Goal: Task Accomplishment & Management: Manage account settings

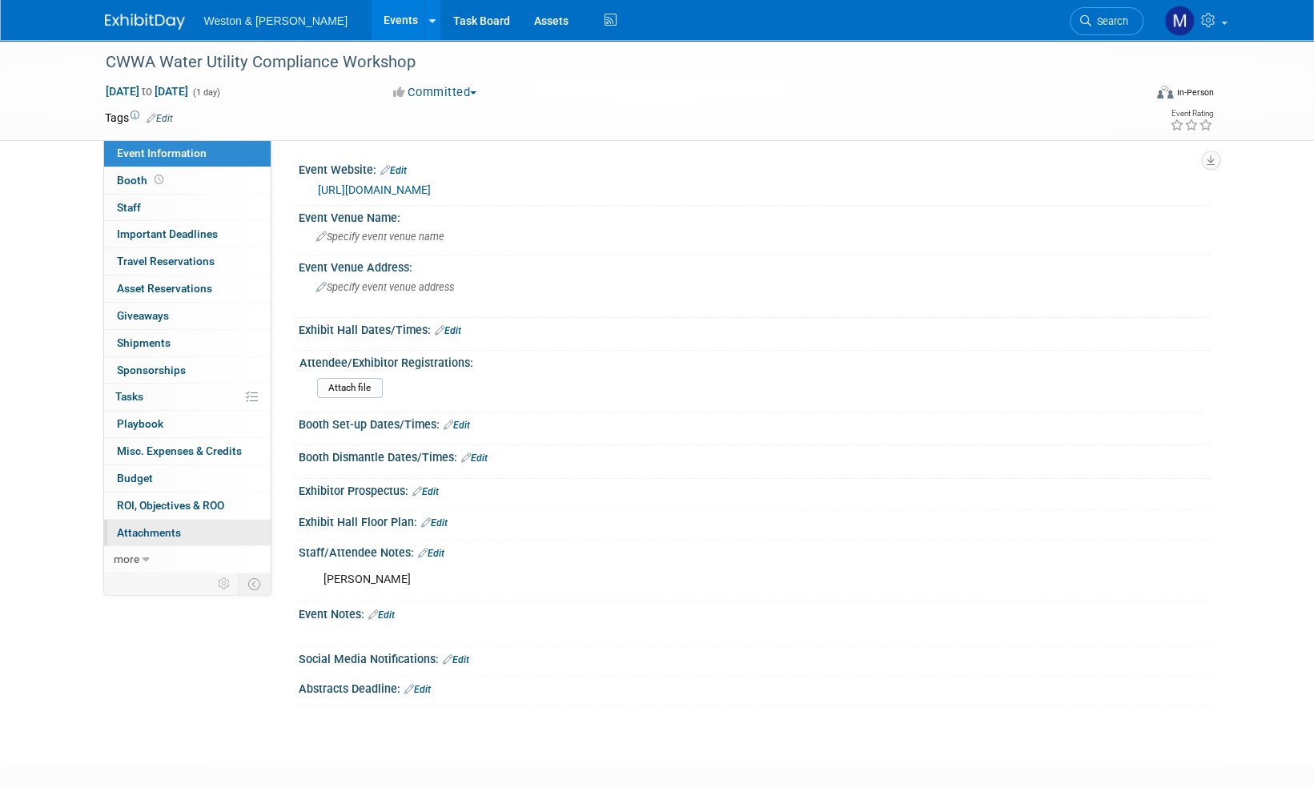
click at [154, 531] on span "Attachments 0" at bounding box center [149, 532] width 64 height 13
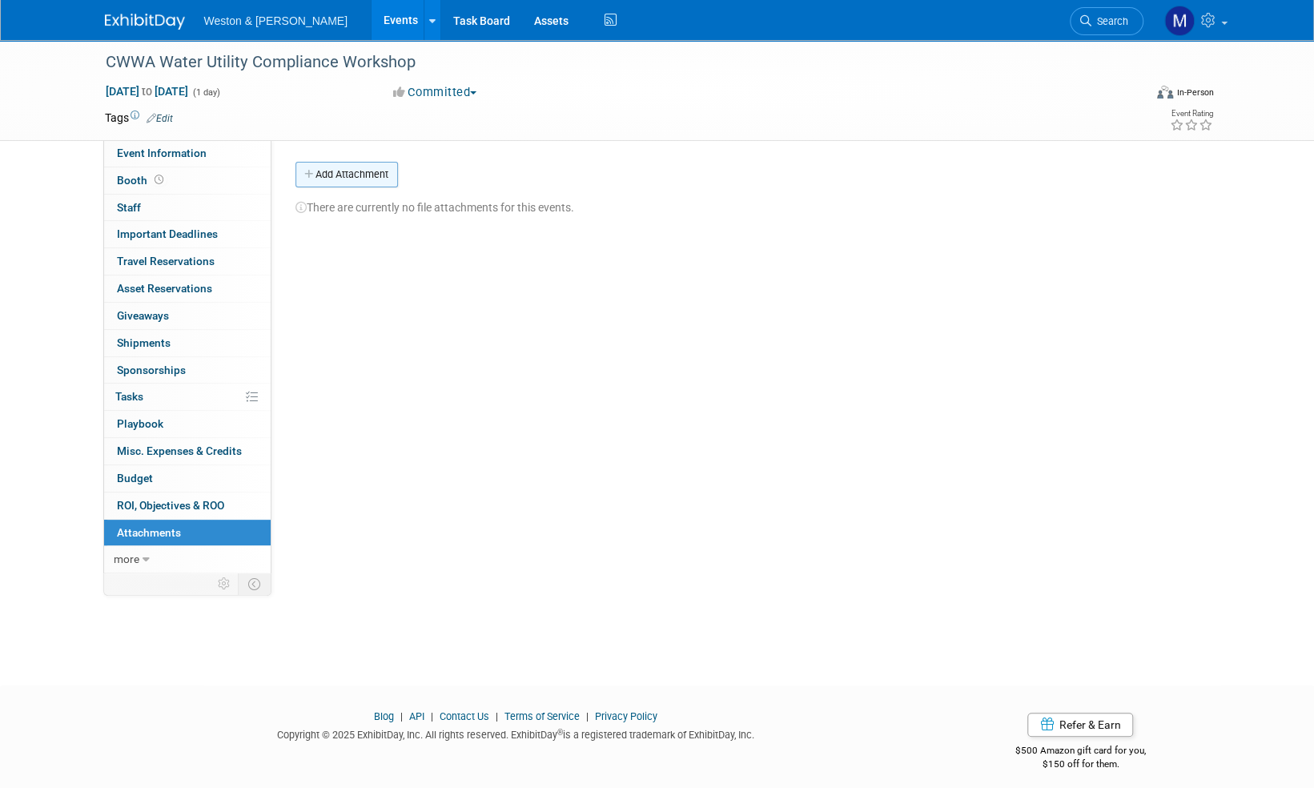
click at [378, 173] on button "Add Attachment" at bounding box center [346, 175] width 102 height 26
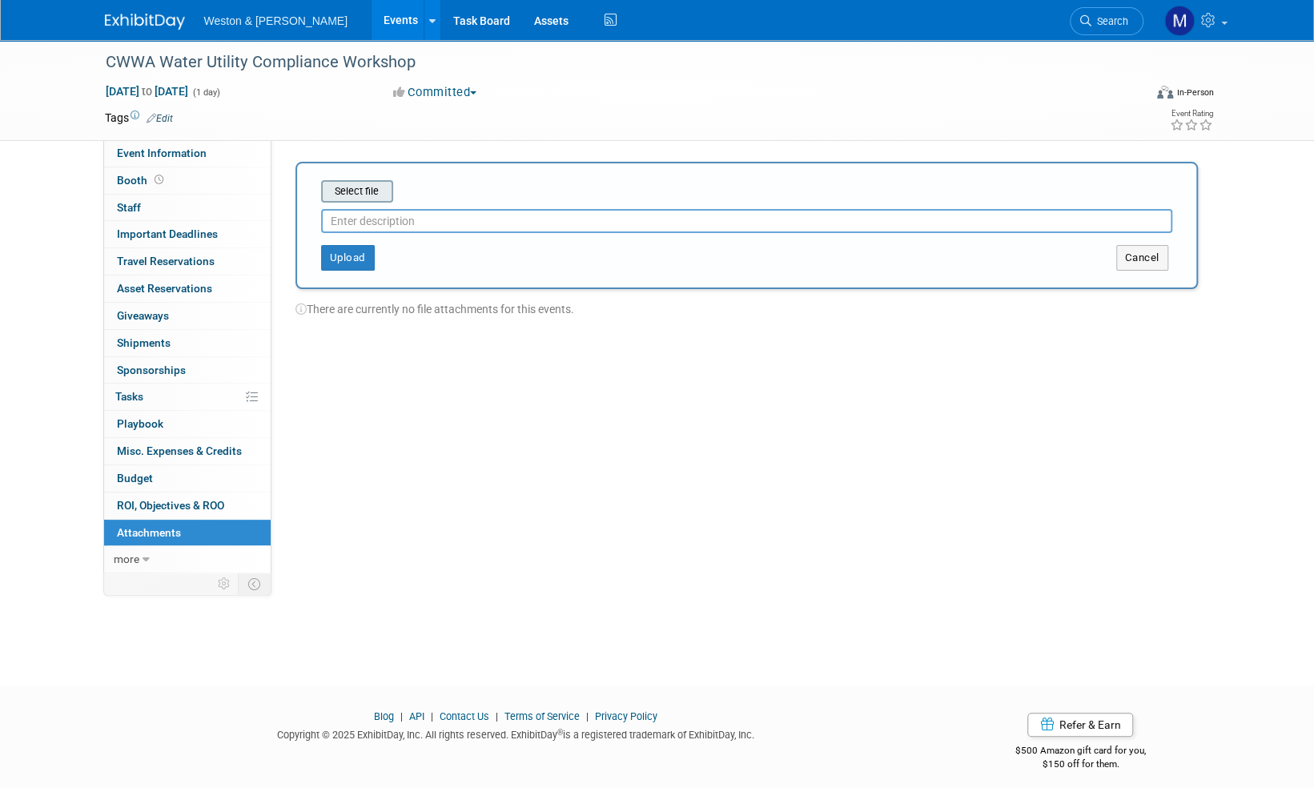
click at [371, 186] on input "file" at bounding box center [296, 191] width 191 height 19
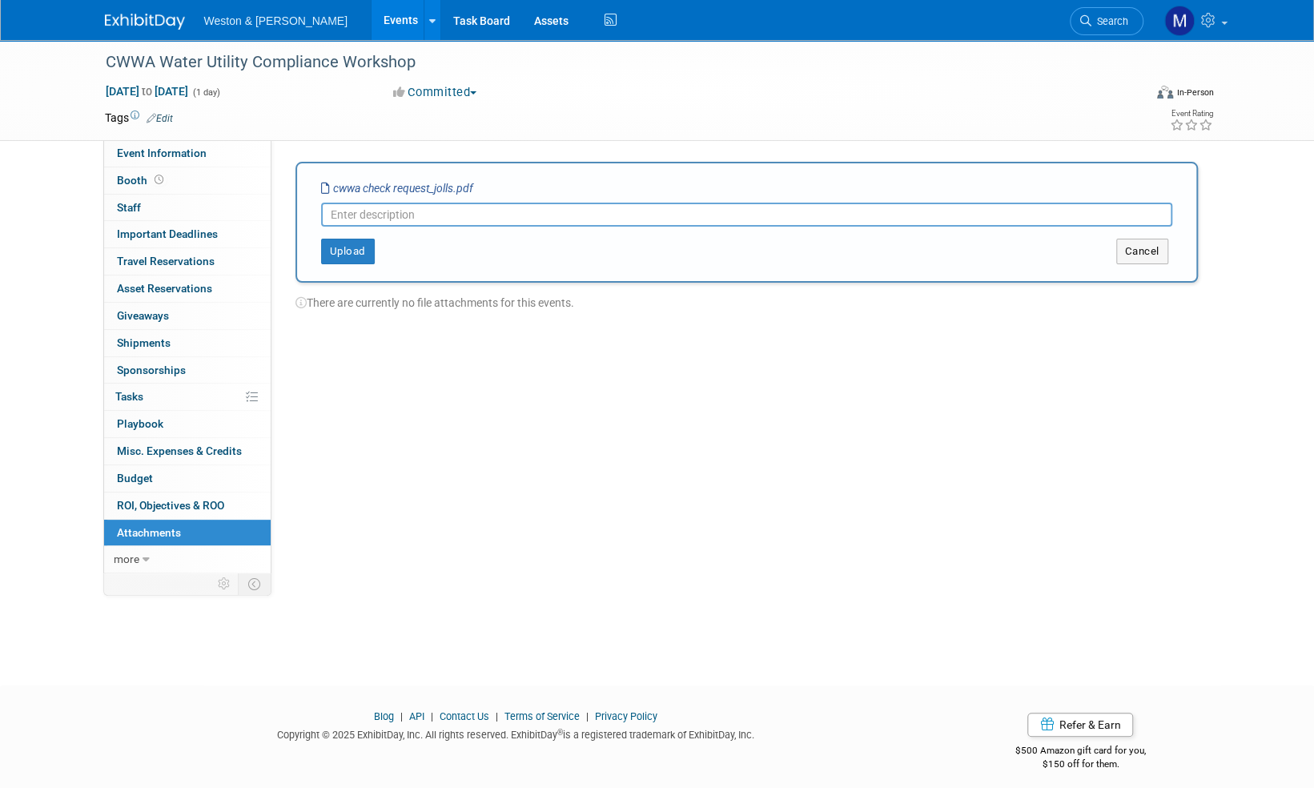
click at [351, 215] on input "text" at bounding box center [746, 215] width 851 height 24
type input "Check request_registration [PERSON_NAME]"
click at [347, 251] on button "Upload" at bounding box center [348, 252] width 54 height 26
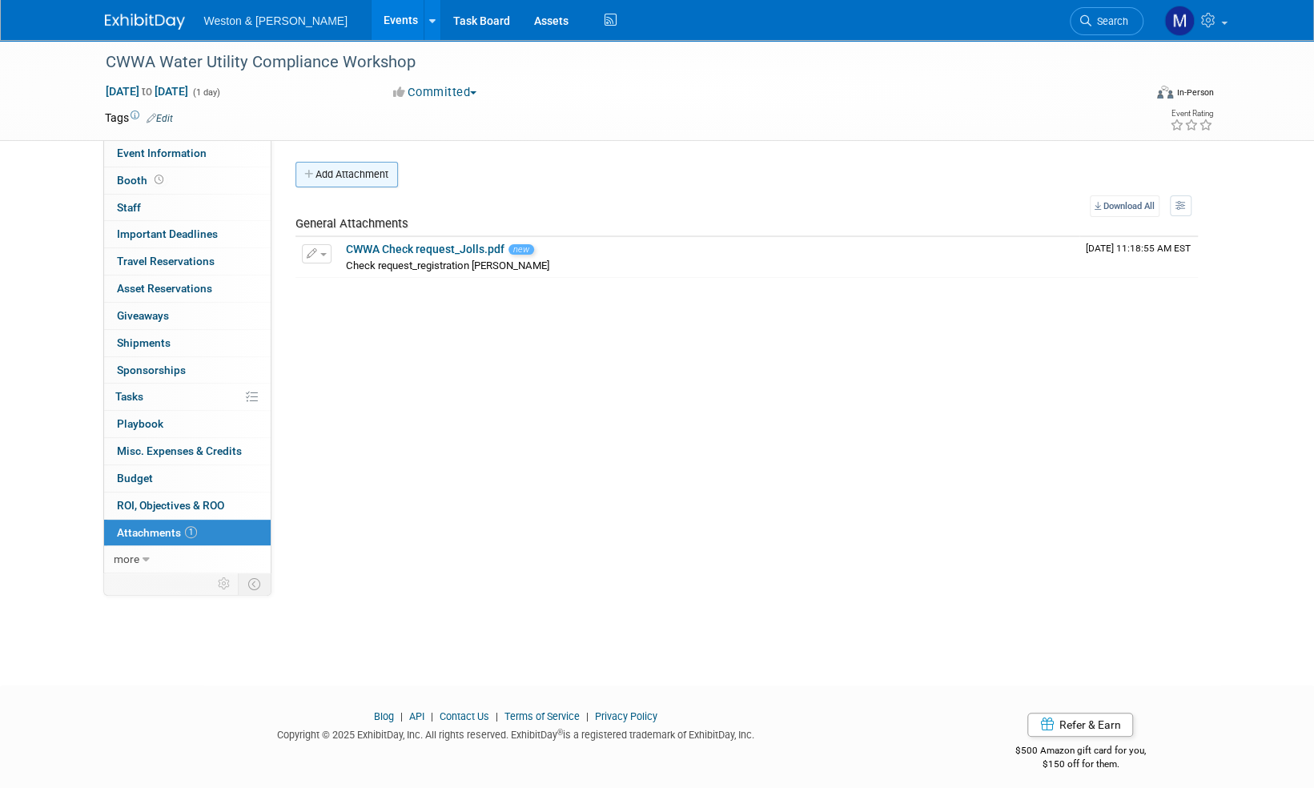
click at [351, 175] on button "Add Attachment" at bounding box center [346, 175] width 102 height 26
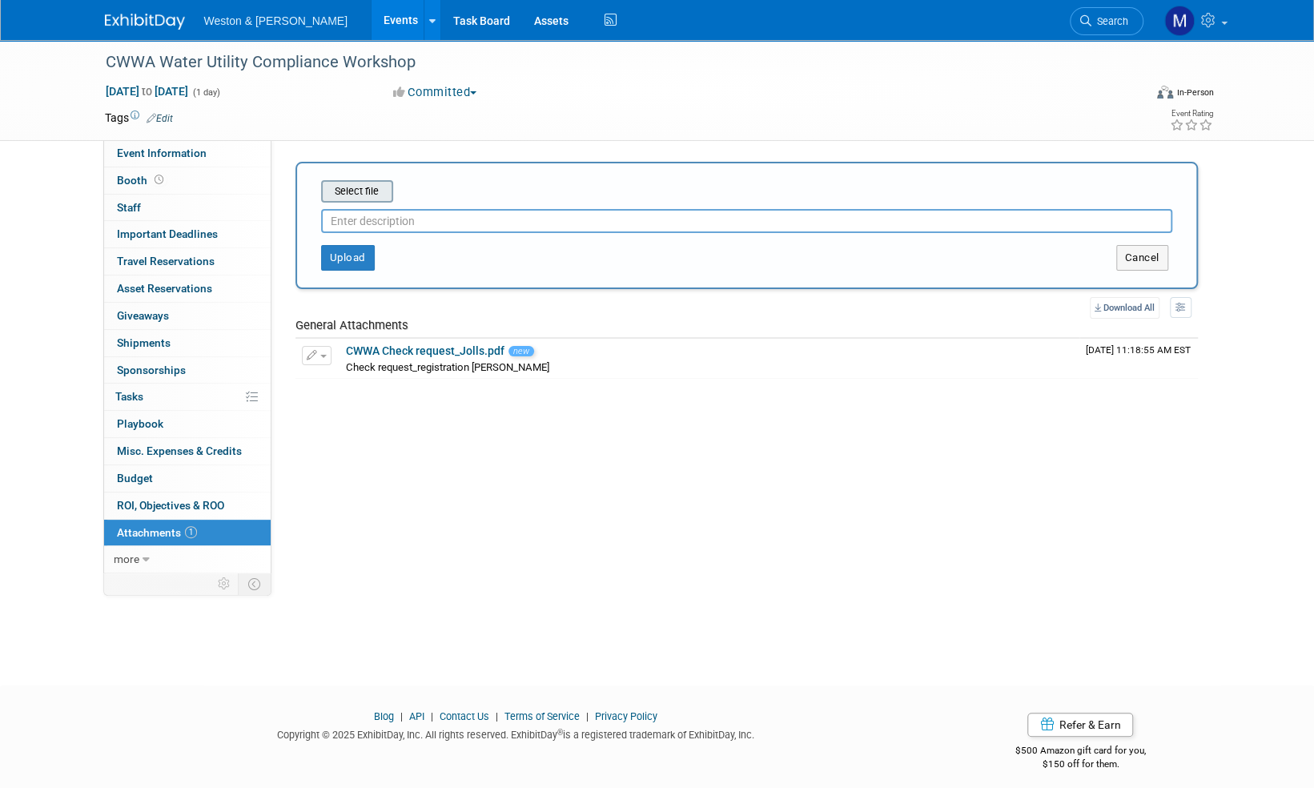
click at [365, 195] on input "file" at bounding box center [296, 191] width 191 height 19
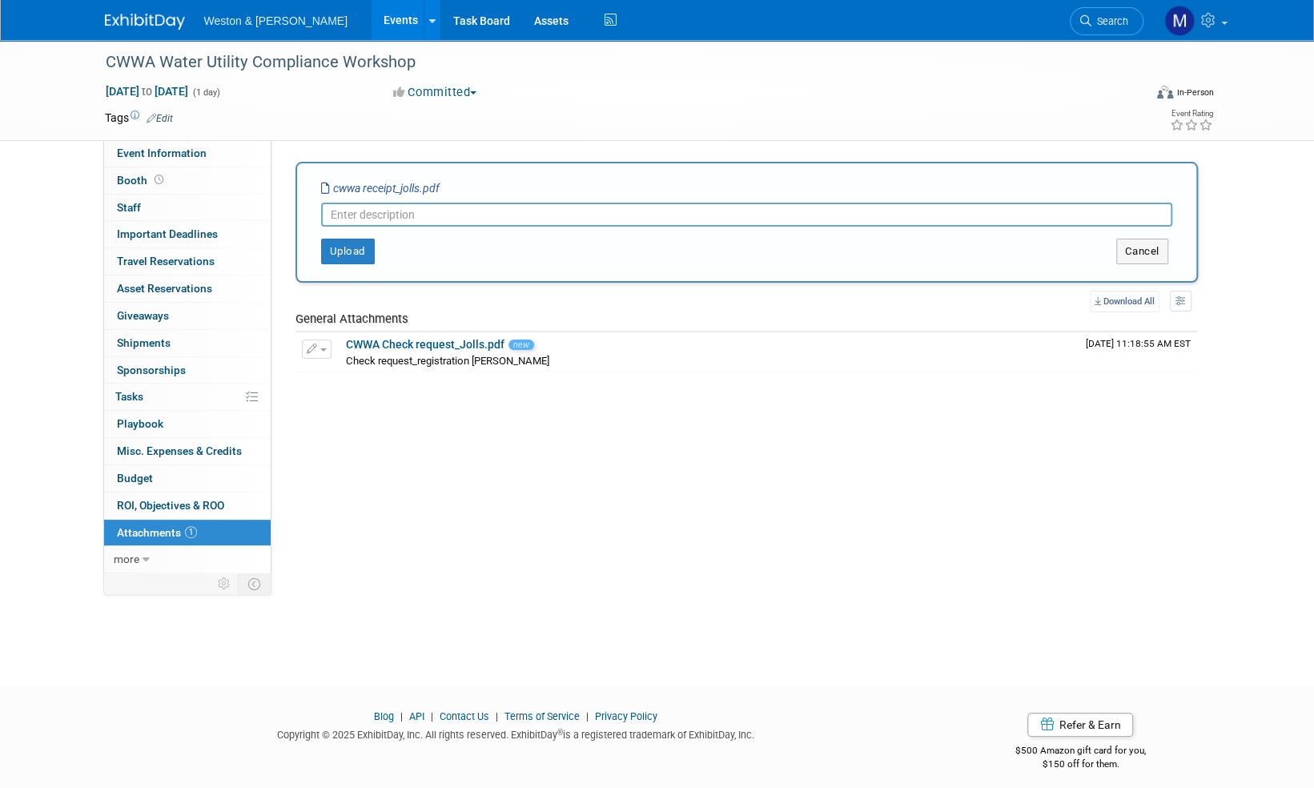
click at [359, 213] on input "text" at bounding box center [746, 215] width 851 height 24
type input "Receipt_J. [PERSON_NAME]"
click at [351, 258] on button "Upload" at bounding box center [348, 252] width 54 height 26
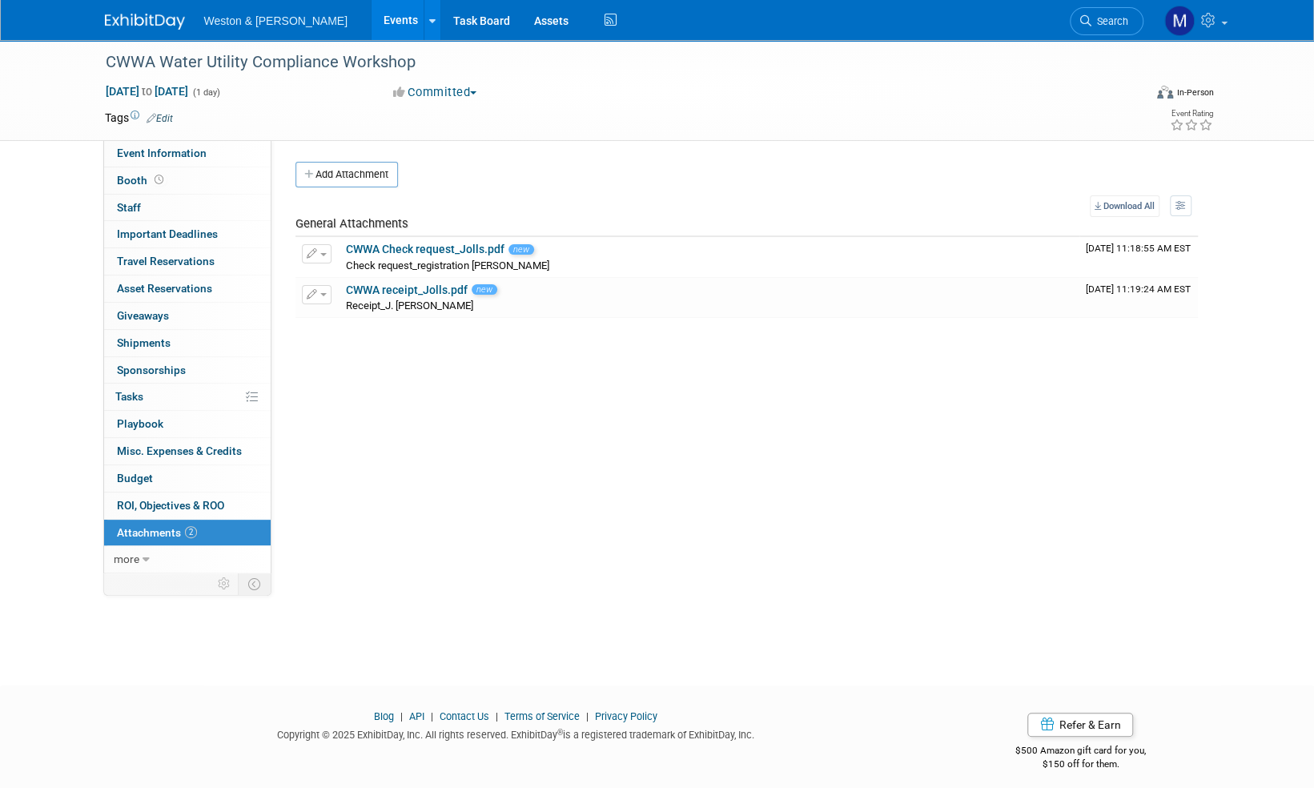
click at [167, 115] on link "Edit" at bounding box center [160, 118] width 26 height 11
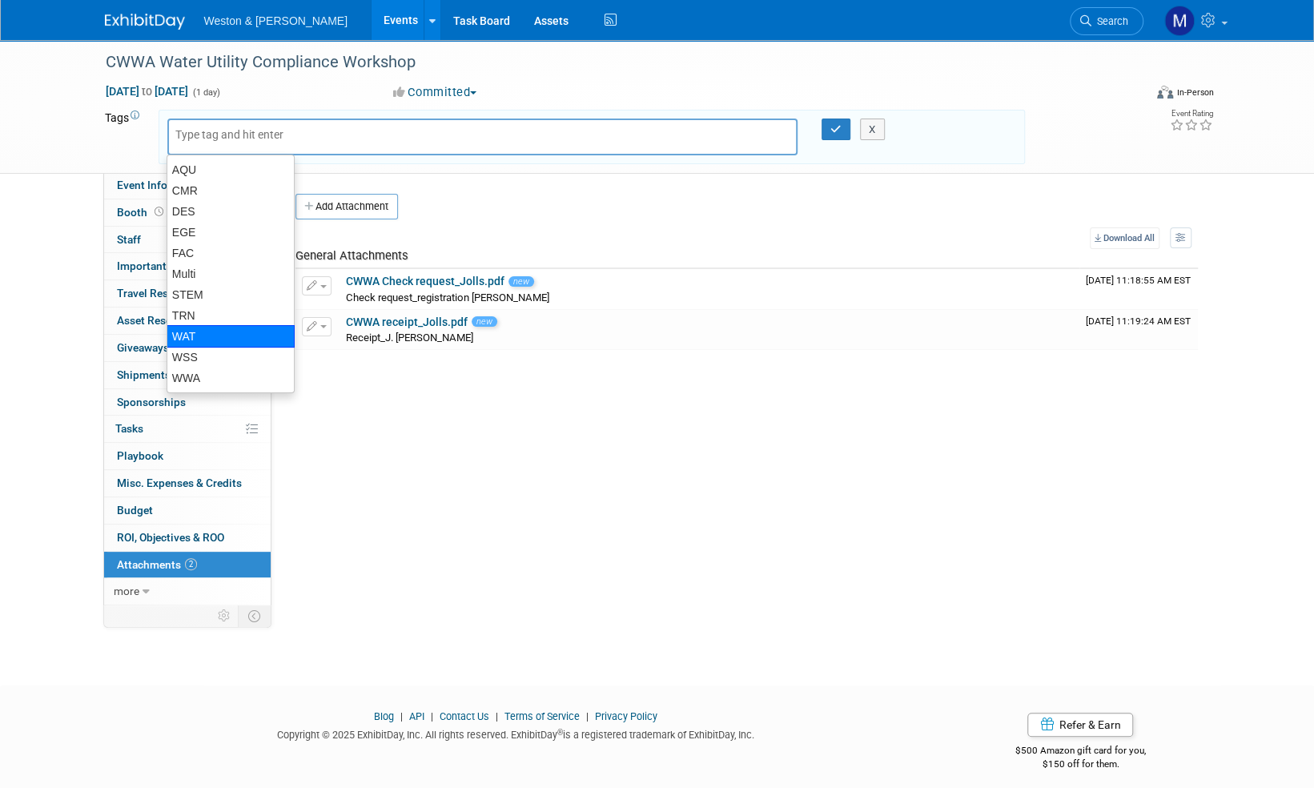
click at [196, 333] on div "WAT" at bounding box center [231, 336] width 128 height 22
type input "WAT"
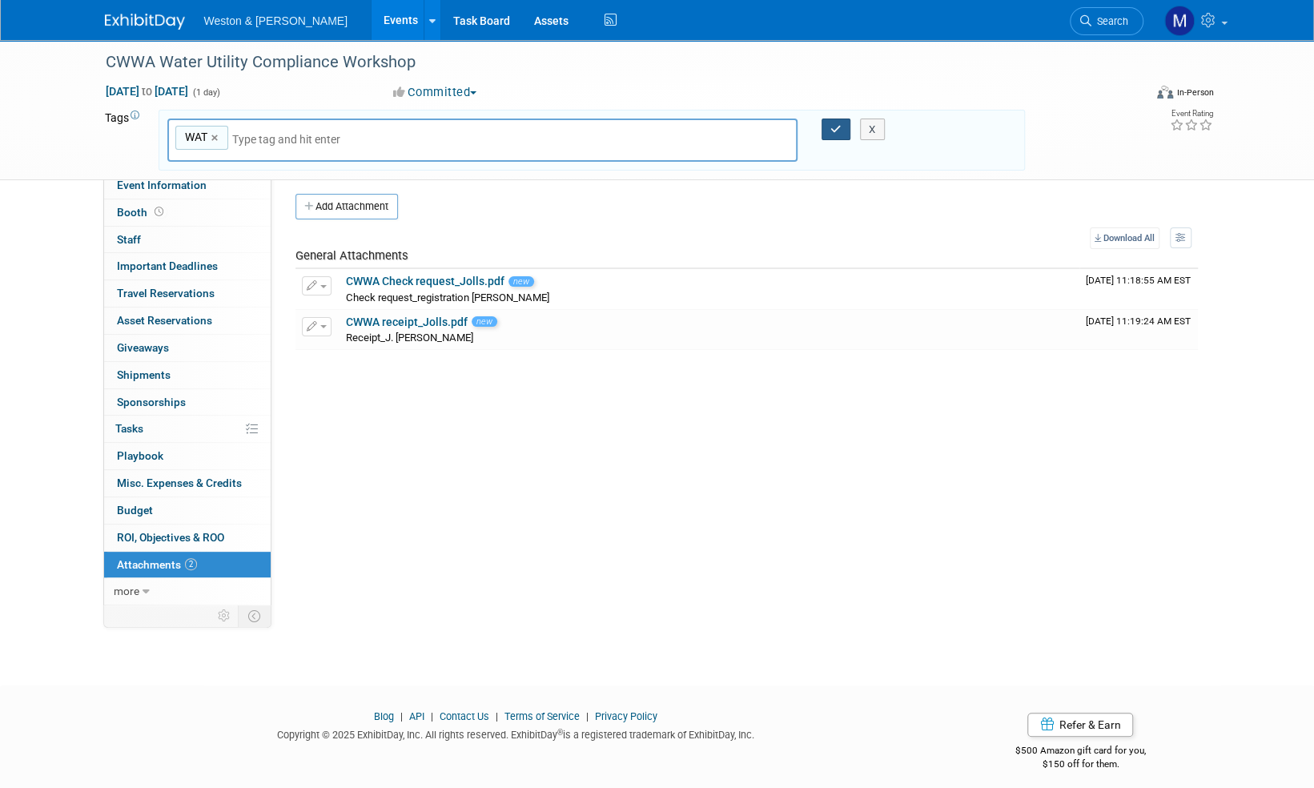
click at [838, 135] on button "button" at bounding box center [835, 129] width 29 height 22
